Goal: Transaction & Acquisition: Purchase product/service

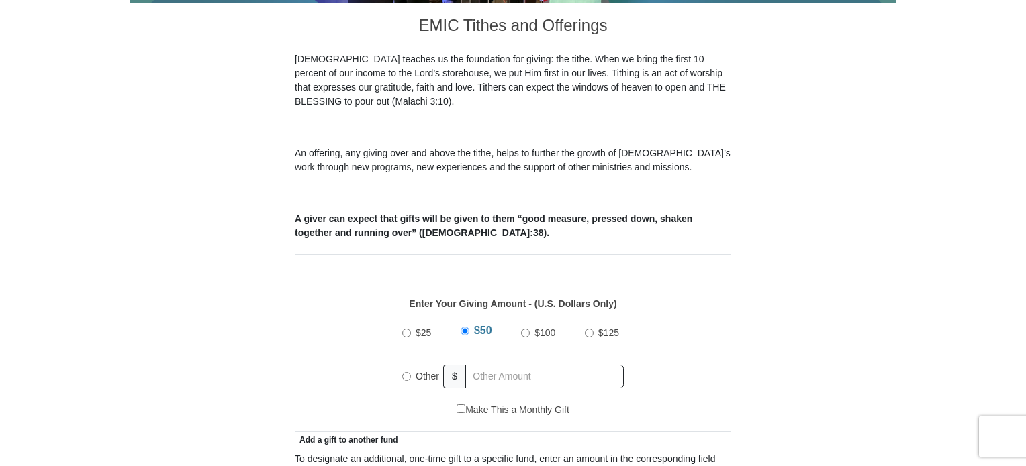
scroll to position [403, 0]
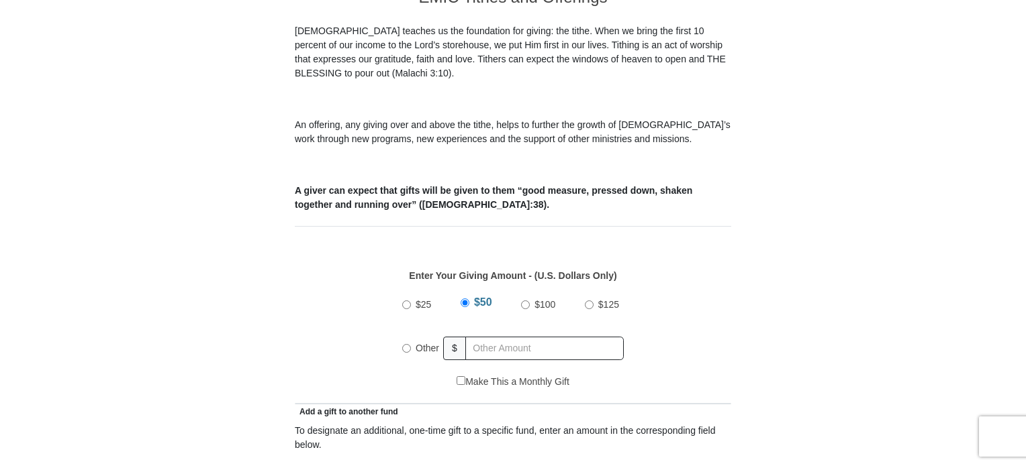
click at [401, 333] on div "$25 $50 $100 $125 Other $" at bounding box center [512, 331] width 235 height 87
click at [404, 344] on input "Other" at bounding box center [406, 348] width 9 height 9
radio input "true"
click at [519, 337] on input "text" at bounding box center [547, 348] width 154 height 23
type input "344"
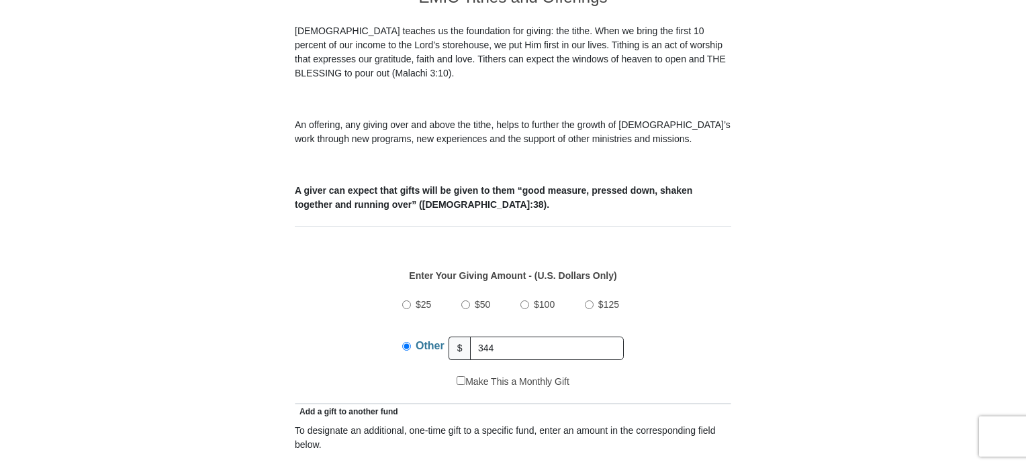
click at [702, 345] on div "$25 $50 $100 $125 Other $ 344" at bounding box center [513, 331] width 422 height 87
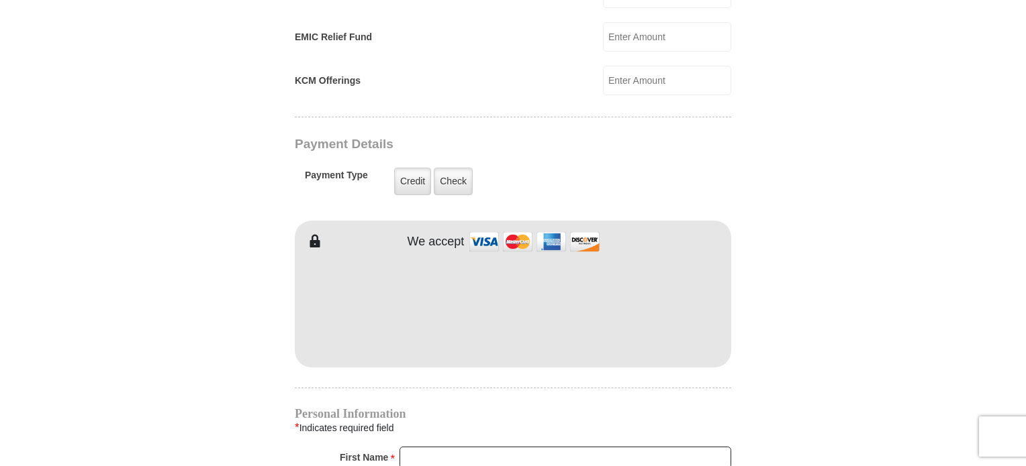
scroll to position [1007, 0]
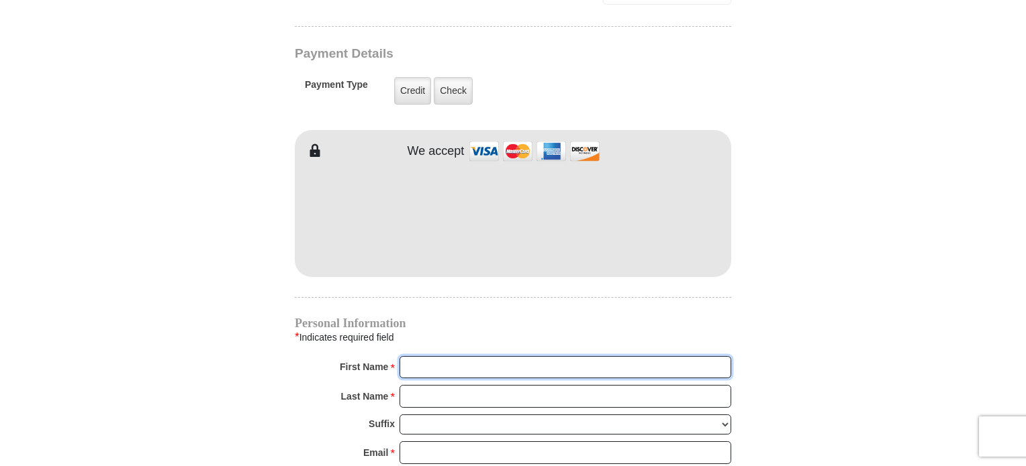
click at [438, 356] on input "First Name *" at bounding box center [565, 367] width 332 height 23
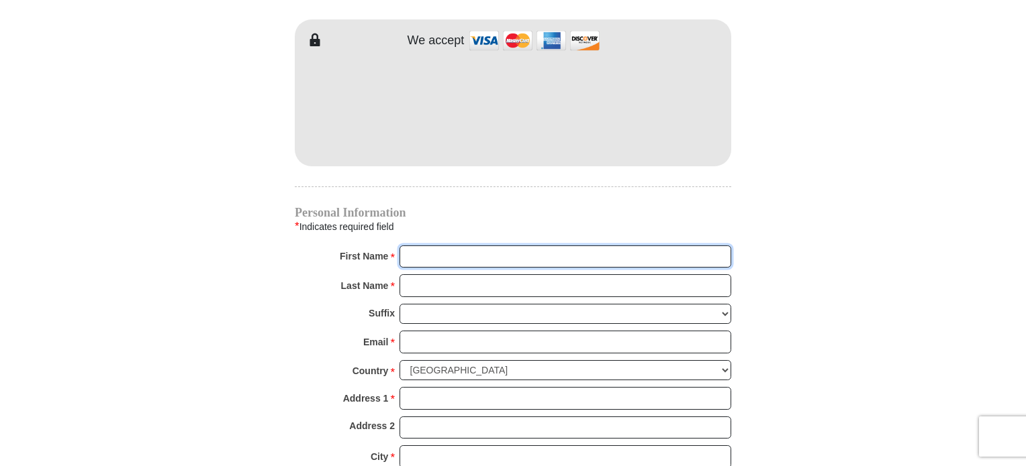
scroll to position [1208, 0]
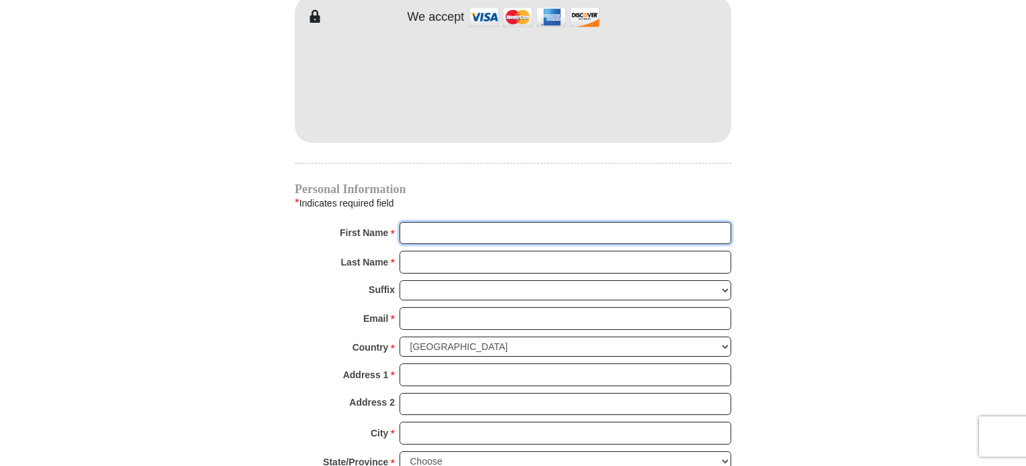
click at [422, 222] on input "First Name *" at bounding box center [565, 233] width 332 height 23
type input "[PERSON_NAME]"
click at [456, 251] on input "Last Name *" at bounding box center [565, 262] width 332 height 23
type input "Chariton"
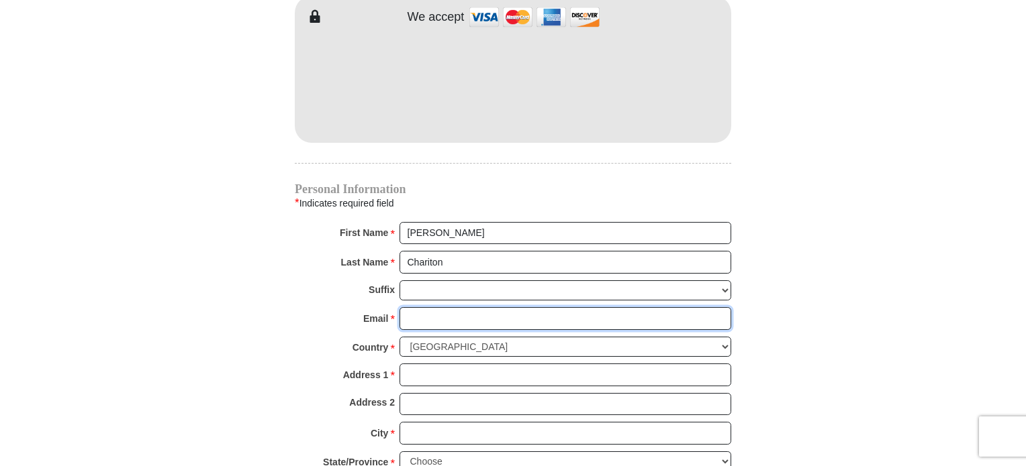
click at [453, 307] on input "Email *" at bounding box center [565, 318] width 332 height 23
type input "[EMAIL_ADDRESS][DOMAIN_NAME]"
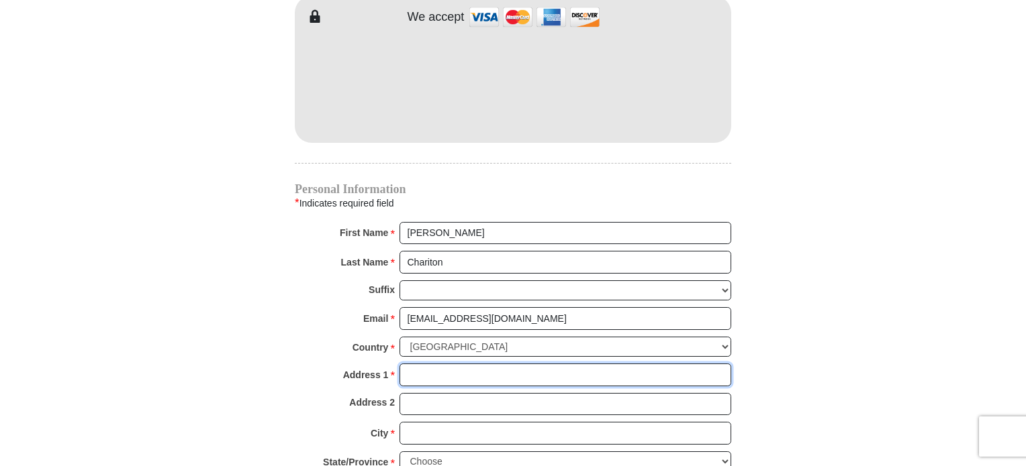
type input "[STREET_ADDRESS]"
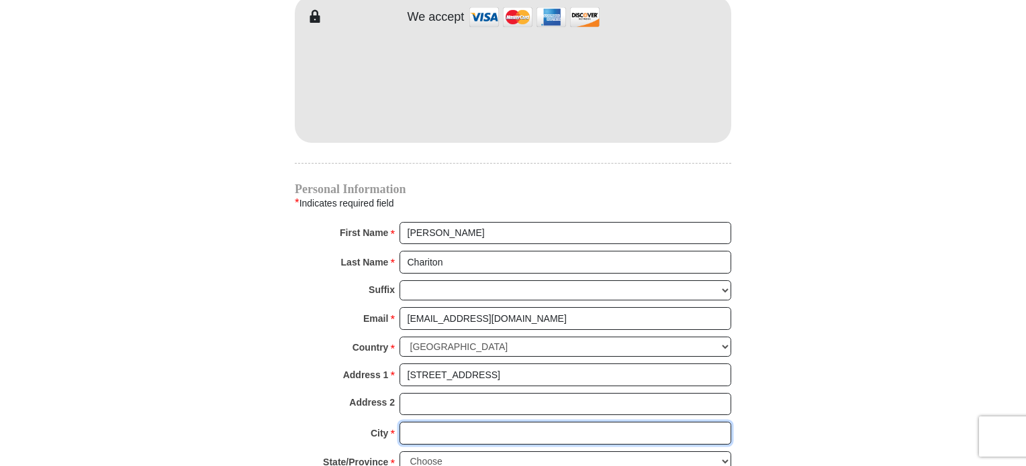
type input "[GEOGRAPHIC_DATA]"
select select "[GEOGRAPHIC_DATA]"
type input "76244-6910"
type input "8173728669"
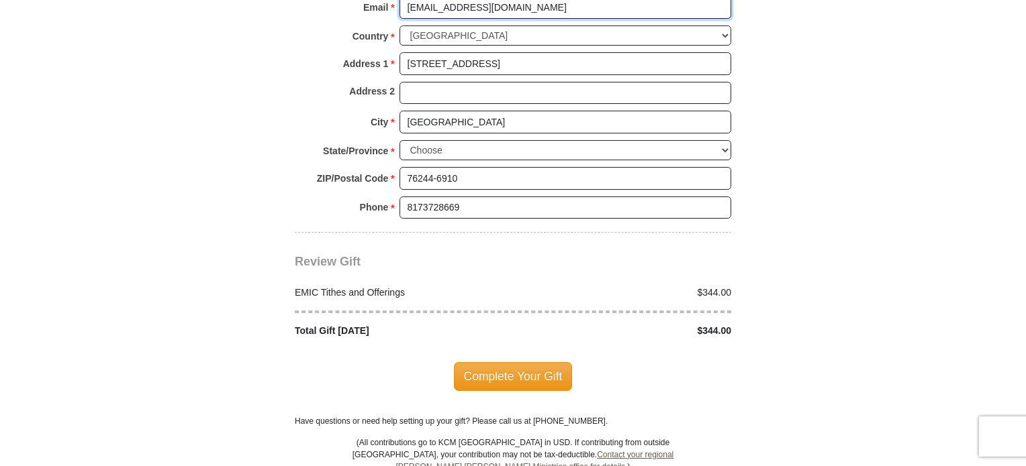
scroll to position [1544, 0]
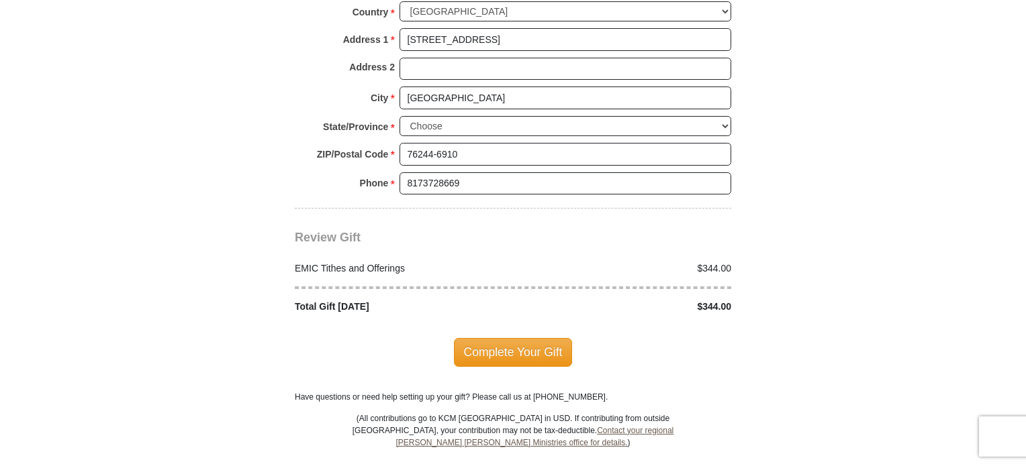
click at [507, 338] on span "Complete Your Gift" at bounding box center [513, 352] width 119 height 28
